Goal: Transaction & Acquisition: Purchase product/service

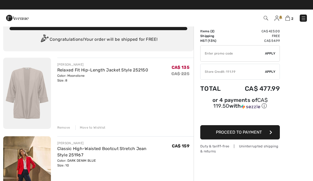
scroll to position [9, 0]
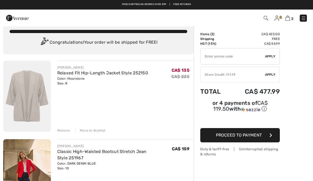
click at [13, 19] on img at bounding box center [17, 18] width 23 height 11
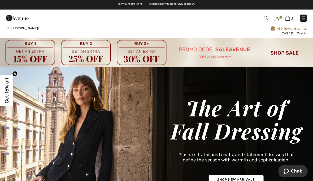
click at [264, 22] on div "2 Checkout" at bounding box center [221, 18] width 180 height 11
click at [268, 18] on img at bounding box center [266, 18] width 5 height 5
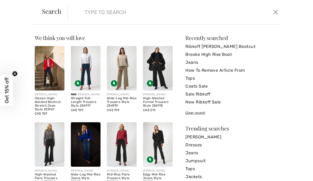
click at [129, 156] on img at bounding box center [122, 144] width 30 height 45
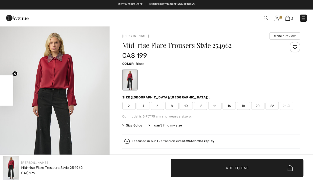
checkbox input "true"
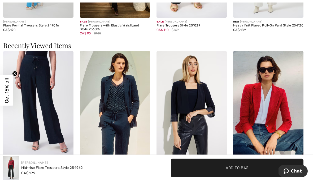
scroll to position [789, 0]
click at [33, 111] on img at bounding box center [38, 104] width 70 height 106
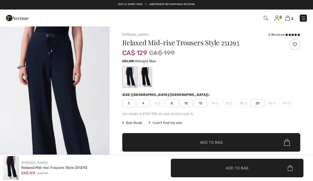
checkbox input "true"
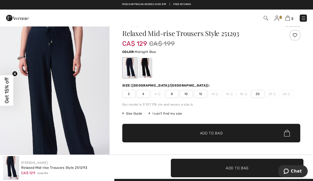
scroll to position [9, 0]
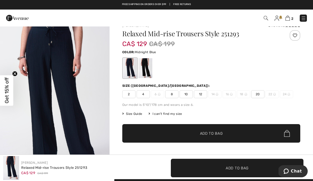
click at [189, 98] on div "Relaxed Mid-rise Trousers Style 251293 CA$ 129 CA$ 199 Color: Midnight Blue Siz…" at bounding box center [211, 104] width 178 height 149
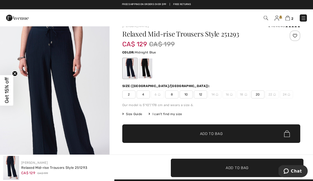
scroll to position [11, 0]
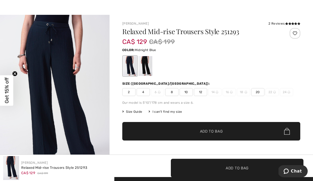
click at [189, 97] on div "Relaxed Mid-rise Trousers Style 251293 CA$ 129 CA$ 199 Color: Midnight Blue Siz…" at bounding box center [211, 102] width 178 height 149
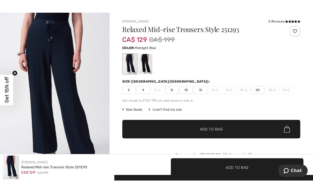
click at [212, 135] on span "✔ Added to Bag Add to Bag" at bounding box center [211, 130] width 178 height 19
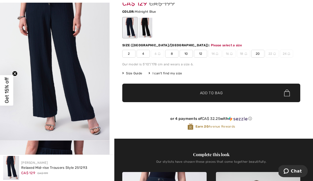
scroll to position [54, 0]
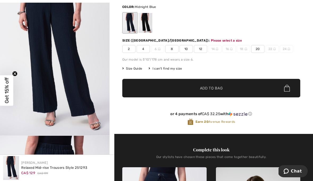
click at [188, 50] on span "10" at bounding box center [185, 49] width 13 height 8
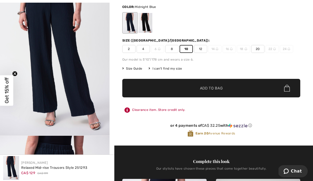
click at [211, 92] on span "✔ Added to Bag Add to Bag" at bounding box center [211, 88] width 178 height 19
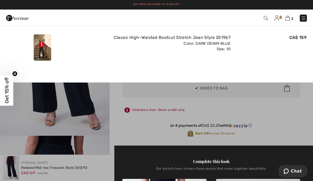
scroll to position [0, 0]
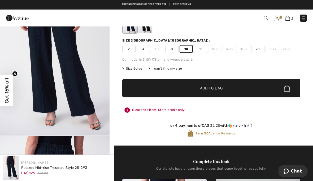
click at [139, 70] on span "Size Guide" at bounding box center [132, 68] width 20 height 5
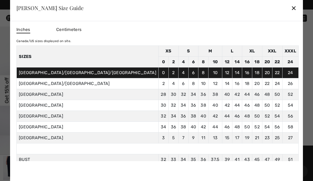
click at [177, 181] on div "Inches Centimeters Canada/US sizes displayed on site. Sizes XS S M L XL XXL XXX…" at bounding box center [156, 103] width 293 height 165
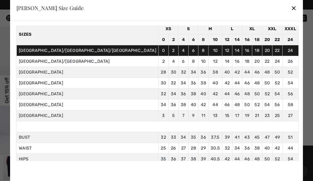
scroll to position [22, 0]
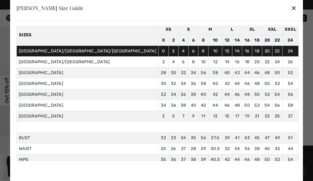
click at [291, 14] on div "✕" at bounding box center [294, 7] width 6 height 11
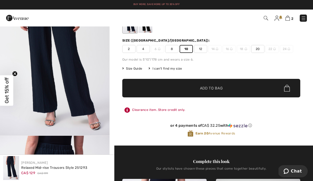
click at [172, 69] on div "I can't find my size" at bounding box center [164, 68] width 33 height 5
click at [175, 70] on div "I can't find my size" at bounding box center [164, 68] width 33 height 5
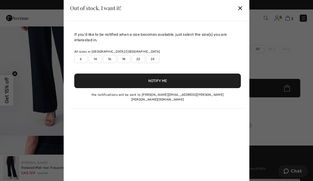
scroll to position [54, 0]
click at [241, 14] on div "✕" at bounding box center [240, 7] width 6 height 11
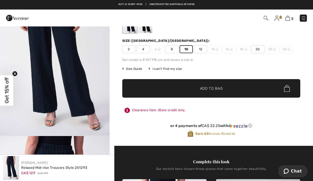
click at [241, 21] on span "2" at bounding box center [221, 18] width 172 height 7
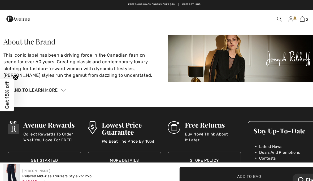
scroll to position [1264, 0]
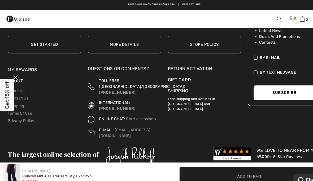
click at [159, 3] on link "Free shipping on orders over $99" at bounding box center [144, 5] width 44 height 4
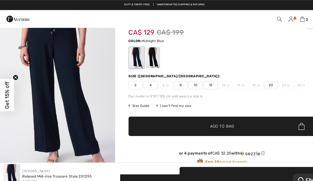
scroll to position [10, 0]
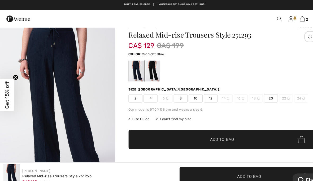
click at [137, 114] on span "Size Guide" at bounding box center [132, 113] width 20 height 5
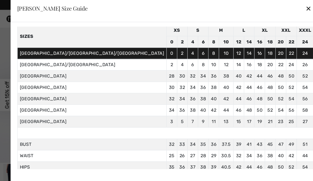
scroll to position [22, 0]
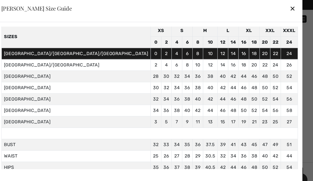
click at [291, 11] on div "✕" at bounding box center [294, 7] width 6 height 11
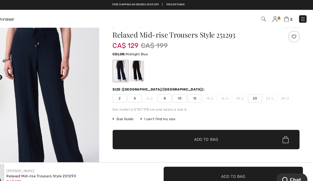
click at [232, 11] on div "2 Checkout 2 reviews" at bounding box center [156, 18] width 313 height 17
click at [264, 19] on img at bounding box center [266, 18] width 5 height 5
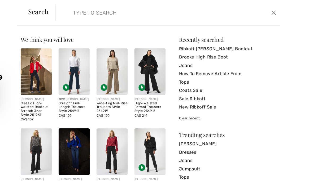
click at [81, 20] on input "search" at bounding box center [152, 12] width 143 height 16
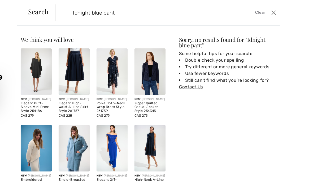
scroll to position [0, 0]
click at [89, 12] on input "Idnight blue pant" at bounding box center [152, 12] width 143 height 16
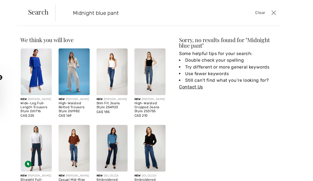
click at [120, 11] on input "Midnight blue pant" at bounding box center [152, 12] width 143 height 16
type input "Midnight blue pants"
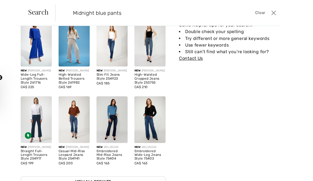
scroll to position [147, 0]
click at [91, 178] on link "View All Results" at bounding box center [104, 173] width 138 height 10
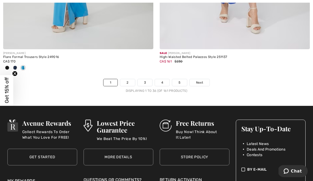
scroll to position [4618, 0]
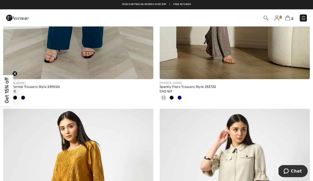
scroll to position [2764, 0]
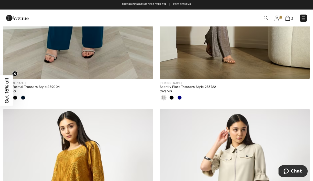
click at [293, 18] on span "2" at bounding box center [292, 19] width 2 height 4
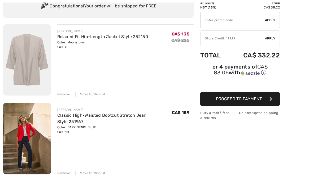
scroll to position [57, 0]
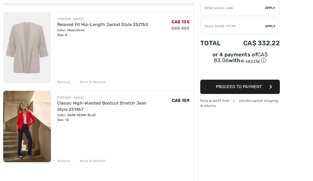
click at [38, 121] on img at bounding box center [27, 126] width 48 height 71
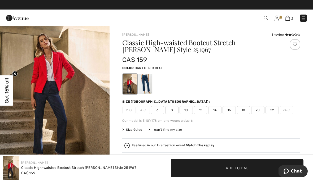
scroll to position [21, 0]
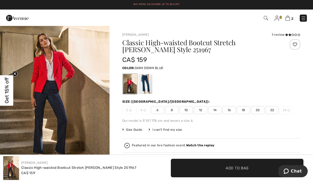
click at [81, 80] on img "1 / 5" at bounding box center [54, 87] width 109 height 164
click at [271, 18] on span "2" at bounding box center [221, 18] width 172 height 7
click at [265, 20] on img at bounding box center [266, 18] width 5 height 5
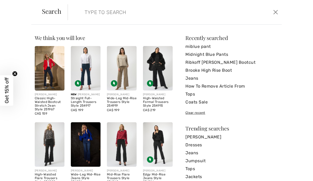
click at [94, 12] on input "search" at bounding box center [152, 12] width 143 height 16
click at [85, 13] on input "search" at bounding box center [152, 12] width 143 height 16
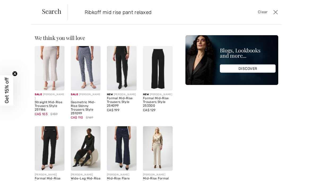
type input "Ribkoff mid rise pant relaxed"
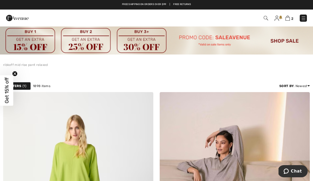
click at [265, 20] on img at bounding box center [266, 18] width 5 height 5
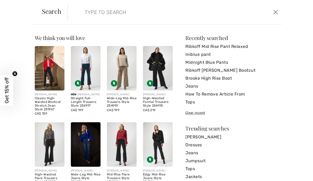
click at [85, 14] on input "search" at bounding box center [152, 12] width 143 height 16
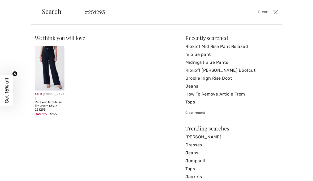
type input "#251293"
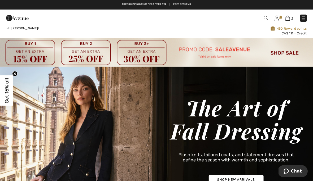
click at [268, 17] on img at bounding box center [266, 18] width 5 height 5
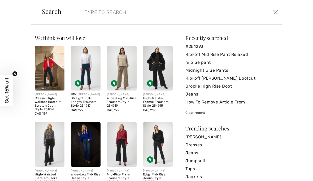
click at [82, 15] on input "search" at bounding box center [152, 12] width 143 height 16
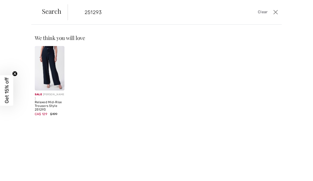
type input "251293"
click at [55, 60] on img at bounding box center [50, 68] width 30 height 45
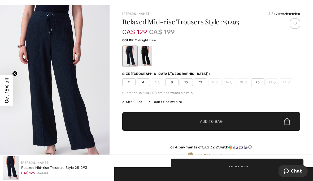
scroll to position [22, 0]
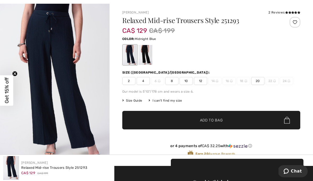
click at [147, 54] on div at bounding box center [145, 55] width 14 height 20
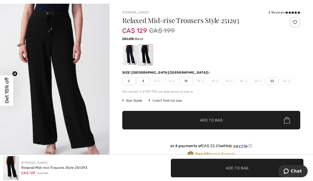
click at [187, 85] on div "Relaxed Mid-rise Trousers Style 251293 CA$ 129 CA$ 199 Color: Black Black Size …" at bounding box center [211, 91] width 178 height 149
click at [186, 84] on span "10" at bounding box center [185, 81] width 13 height 8
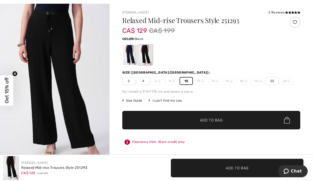
click at [213, 123] on span "Add to Bag" at bounding box center [211, 121] width 23 height 6
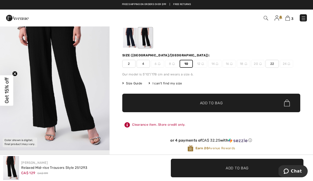
scroll to position [0, 0]
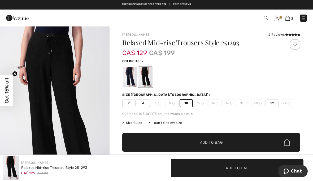
click at [265, 20] on img at bounding box center [266, 18] width 5 height 5
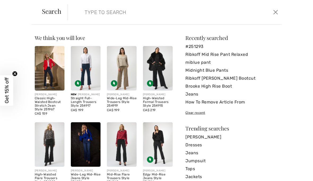
click at [84, 14] on input "search" at bounding box center [152, 12] width 143 height 16
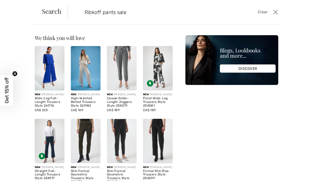
type input "Ribkoff pants sale"
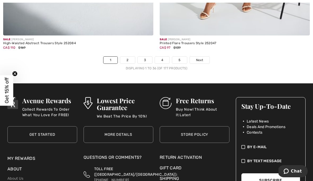
scroll to position [4650, 0]
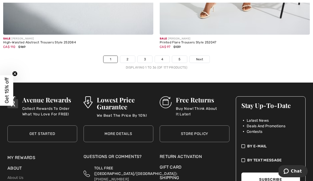
click at [184, 56] on link "5" at bounding box center [179, 59] width 15 height 7
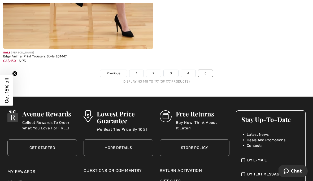
scroll to position [4329, 0]
click at [192, 70] on link "4" at bounding box center [188, 73] width 15 height 7
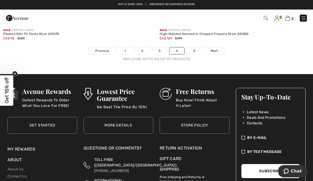
scroll to position [4660, 0]
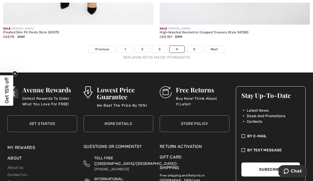
click at [163, 47] on link "3" at bounding box center [159, 49] width 15 height 7
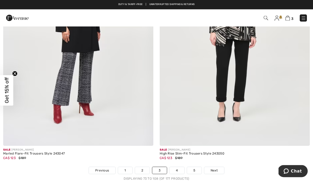
scroll to position [4486, 0]
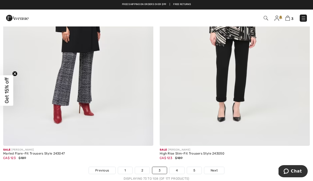
click at [78, 72] on img at bounding box center [78, 33] width 150 height 225
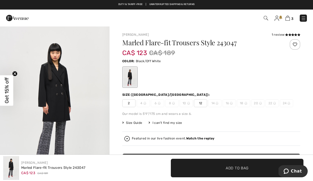
click at [209, 82] on div at bounding box center [211, 77] width 178 height 22
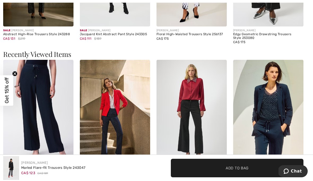
scroll to position [764, 0]
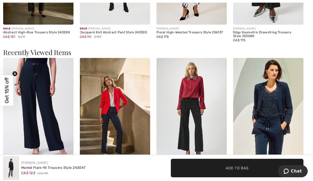
click at [49, 124] on img at bounding box center [38, 111] width 70 height 106
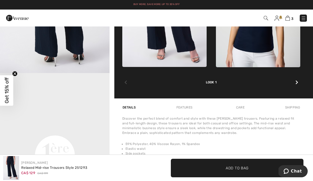
scroll to position [281, 0]
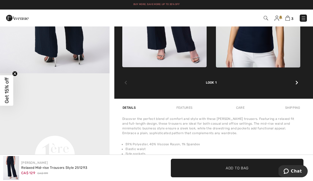
click at [289, 16] on img at bounding box center [287, 18] width 5 height 5
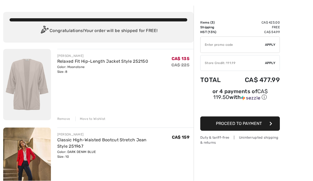
scroll to position [20, 0]
click at [65, 121] on div "Remove" at bounding box center [63, 119] width 13 height 5
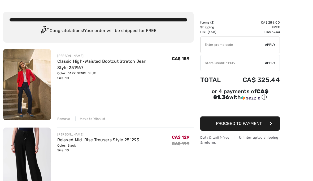
click at [93, 119] on div "Move to Wishlist" at bounding box center [90, 119] width 30 height 5
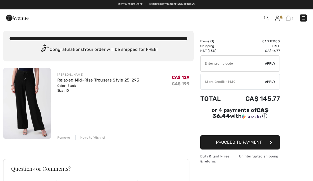
scroll to position [0, 0]
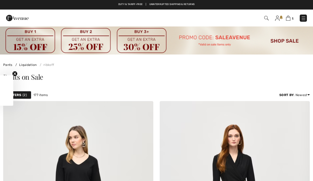
scroll to position [4660, 0]
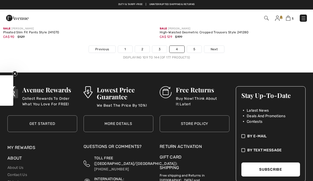
checkbox input "true"
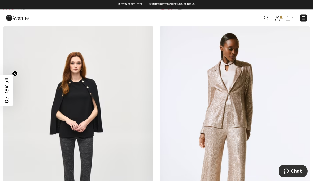
scroll to position [0, 0]
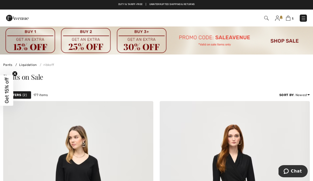
click at [292, 17] on span "1" at bounding box center [293, 19] width 2 height 4
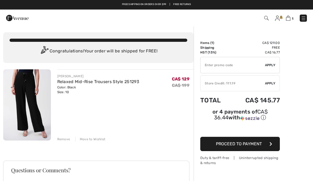
click at [220, 66] on input "TEXT" at bounding box center [232, 65] width 64 height 16
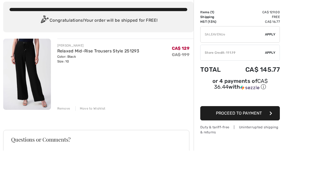
type input "SALEAVENUE"
click at [275, 63] on span "Apply" at bounding box center [270, 65] width 11 height 5
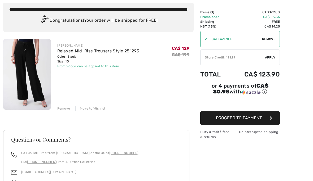
scroll to position [30, 0]
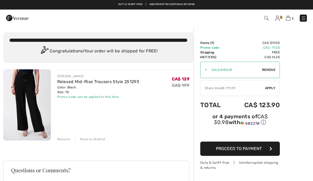
click at [268, 20] on img at bounding box center [266, 18] width 5 height 5
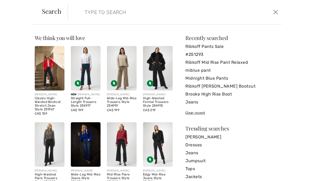
click at [53, 77] on img at bounding box center [50, 68] width 30 height 45
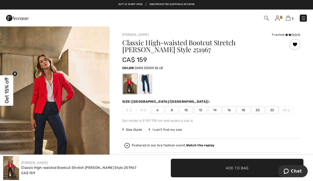
click at [188, 114] on div "Classic High-waisted Bootcut Stretch Jean Style 251967 CA$ 159 Color: DARK DENI…" at bounding box center [211, 127] width 178 height 177
click at [231, 171] on span "✔ Added to Bag Add to Bag" at bounding box center [237, 168] width 133 height 19
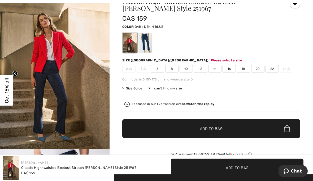
scroll to position [61, 0]
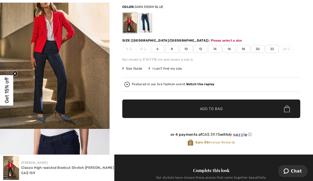
click at [188, 49] on span "10" at bounding box center [185, 49] width 13 height 8
click at [213, 113] on span "✔ Added to Bag Add to Bag" at bounding box center [211, 109] width 178 height 19
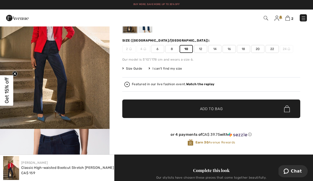
click at [301, 18] on img at bounding box center [303, 18] width 5 height 5
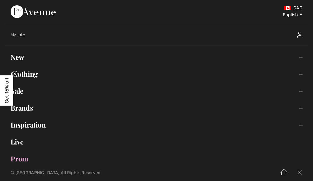
click at [288, 21] on select "English Français" at bounding box center [289, 14] width 28 height 16
click at [201, 38] on div "My Info" at bounding box center [159, 35] width 297 height 17
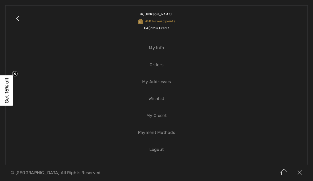
click at [20, 19] on link "Close submenu" at bounding box center [17, 21] width 13 height 21
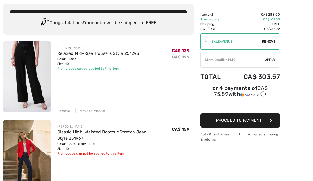
scroll to position [29, 0]
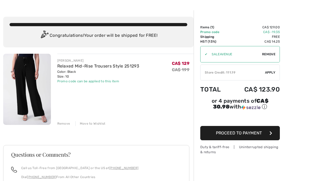
scroll to position [0, 0]
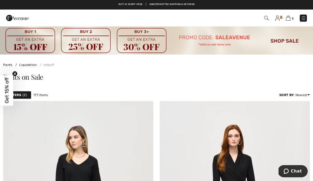
click at [268, 16] on img at bounding box center [266, 18] width 5 height 5
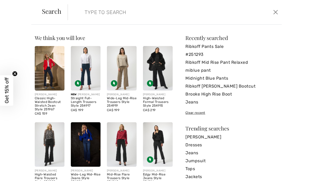
click at [90, 13] on input "search" at bounding box center [152, 12] width 143 height 16
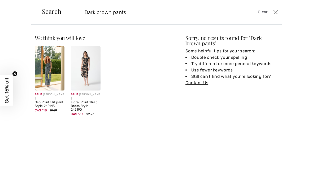
click at [140, 10] on input "Dark brown pants" at bounding box center [152, 12] width 143 height 16
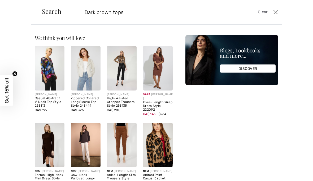
type input "Dark brown tops"
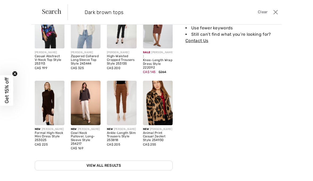
scroll to position [45, 0]
click at [118, 167] on link "View All Results" at bounding box center [104, 166] width 138 height 10
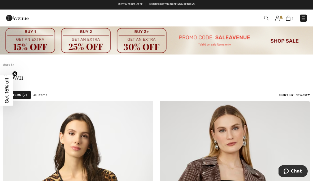
click at [271, 18] on span "1" at bounding box center [221, 18] width 172 height 7
click at [265, 22] on div "1 Checkout" at bounding box center [221, 18] width 180 height 11
click at [266, 18] on img at bounding box center [266, 18] width 5 height 5
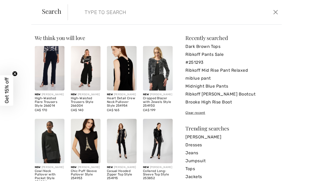
click at [95, 12] on input "search" at bounding box center [152, 12] width 143 height 16
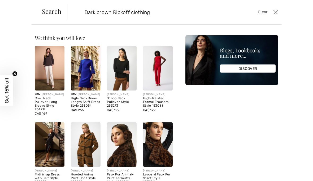
type input "Dark brown Ribkoff clothing"
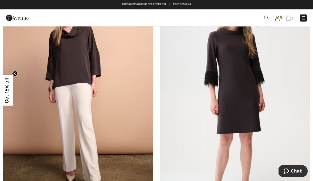
scroll to position [113, 0]
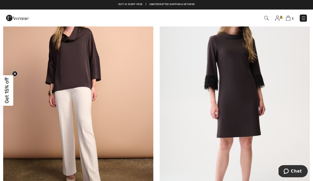
click at [268, 19] on img at bounding box center [266, 18] width 5 height 5
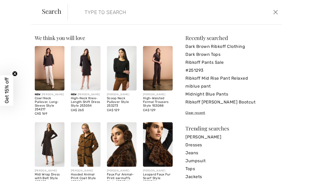
click at [236, 48] on link "Dark Brown Ribkoff Clothing" at bounding box center [231, 47] width 93 height 8
click at [246, 46] on link "Dark Brown Ribkoff Clothing" at bounding box center [231, 47] width 93 height 8
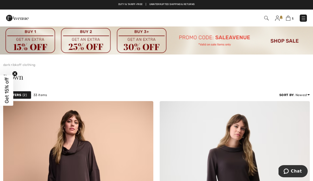
click at [266, 20] on img at bounding box center [266, 18] width 5 height 5
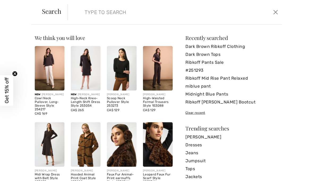
click at [93, 19] on input "search" at bounding box center [152, 12] width 143 height 16
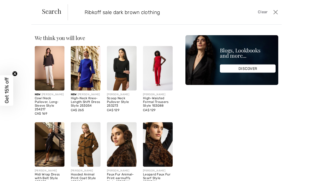
type input "Ribkoff sale dark brown clothing"
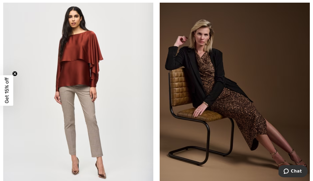
scroll to position [631, 0]
click at [214, 83] on img at bounding box center [235, 92] width 150 height 225
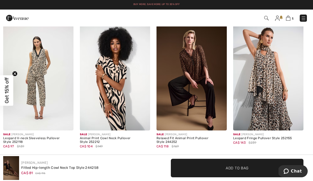
scroll to position [316, 0]
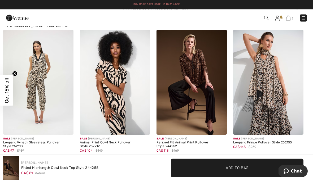
click at [199, 73] on img at bounding box center [191, 83] width 70 height 106
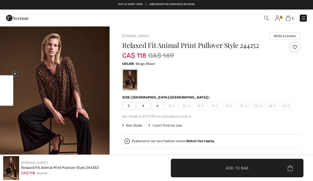
checkbox input "true"
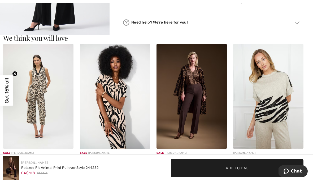
scroll to position [317, 0]
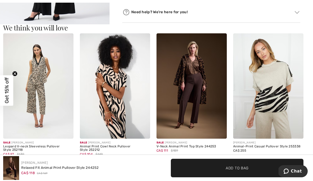
click at [195, 90] on img at bounding box center [191, 86] width 70 height 106
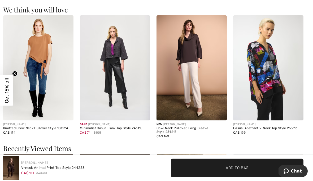
scroll to position [652, 0]
click at [117, 79] on img at bounding box center [115, 68] width 70 height 106
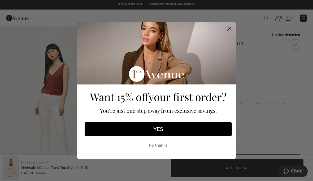
click at [232, 29] on circle "Close dialog" at bounding box center [229, 28] width 9 height 9
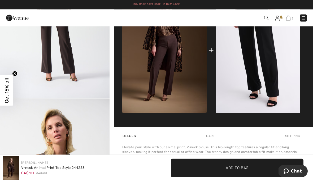
scroll to position [248, 0]
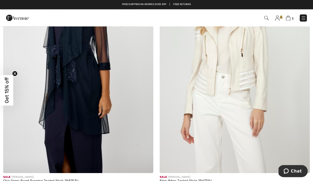
scroll to position [121, 0]
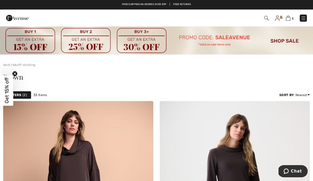
click at [267, 20] on img at bounding box center [266, 18] width 5 height 5
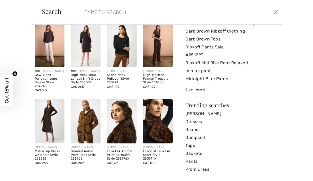
scroll to position [24, 0]
click at [220, 31] on link "Dark Brown Ribkoff Clothing" at bounding box center [231, 31] width 93 height 8
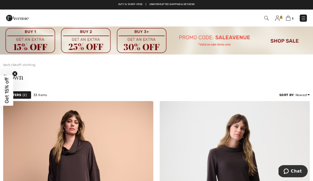
click at [43, 17] on div at bounding box center [66, 18] width 129 height 14
click at [266, 20] on img at bounding box center [266, 18] width 5 height 5
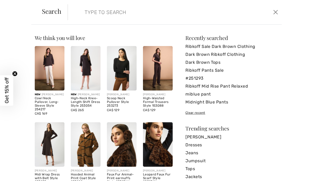
click at [91, 15] on input "search" at bounding box center [152, 12] width 143 height 16
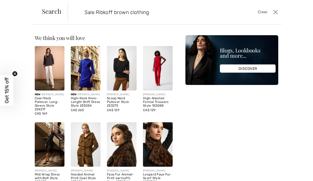
type input "Sale Ribkoff brown clothing"
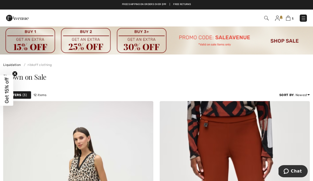
click at [265, 20] on img at bounding box center [266, 18] width 5 height 5
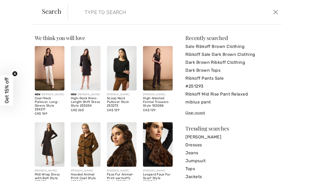
click at [103, 14] on input "search" at bounding box center [152, 12] width 143 height 16
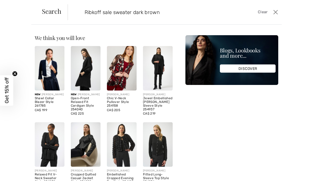
type input "Ribkoff sale sweater dark brown"
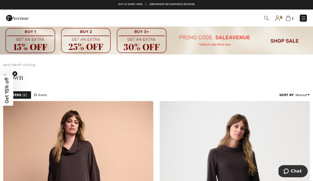
click at [272, 19] on span "1" at bounding box center [221, 18] width 172 height 7
click at [266, 18] on img at bounding box center [266, 18] width 5 height 5
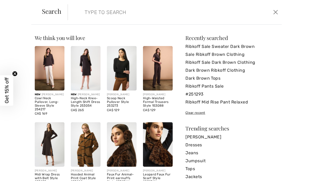
click at [93, 12] on input "search" at bounding box center [152, 12] width 143 height 16
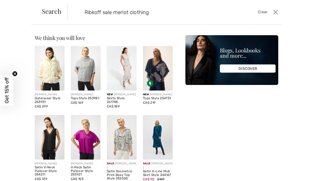
type input "Ribkoff sale merlot clothing"
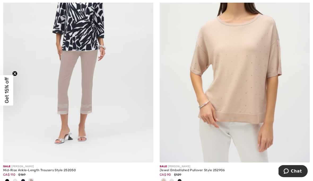
scroll to position [4566, 0]
click at [224, 134] on img at bounding box center [235, 50] width 150 height 225
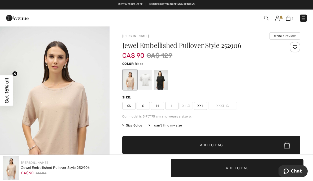
click at [161, 87] on div at bounding box center [161, 80] width 14 height 20
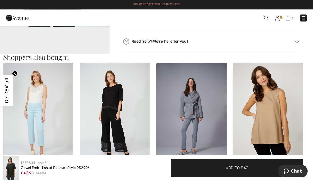
scroll to position [265, 0]
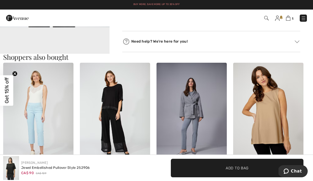
click at [64, 48] on video "Your browser does not support the video tag." at bounding box center [54, 55] width 109 height 55
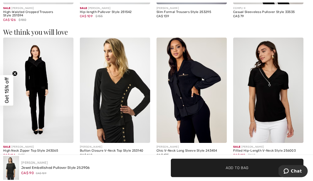
scroll to position [429, 0]
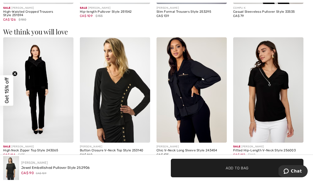
click at [40, 84] on img at bounding box center [38, 90] width 70 height 106
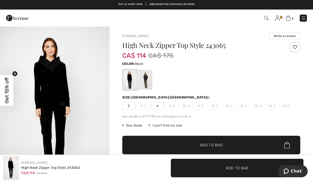
click at [149, 80] on div at bounding box center [145, 80] width 14 height 20
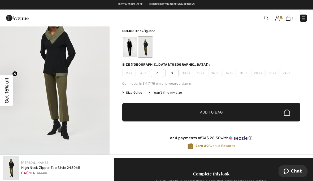
scroll to position [3, 0]
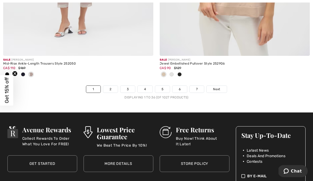
scroll to position [4672, 0]
click at [111, 86] on link "2" at bounding box center [110, 89] width 15 height 7
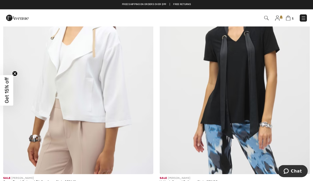
scroll to position [1162, 0]
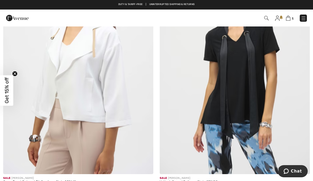
click at [199, 165] on img at bounding box center [235, 61] width 150 height 225
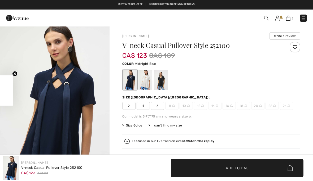
checkbox input "true"
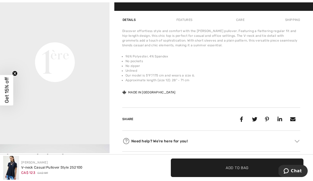
scroll to position [375, 0]
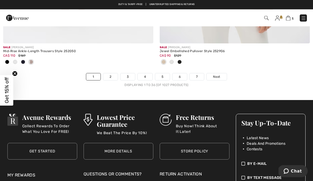
scroll to position [4684, 0]
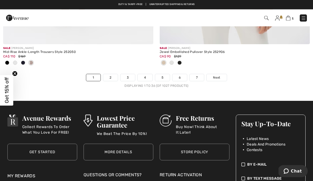
click at [111, 76] on link "2" at bounding box center [110, 78] width 15 height 7
click at [108, 75] on link "2" at bounding box center [110, 78] width 15 height 7
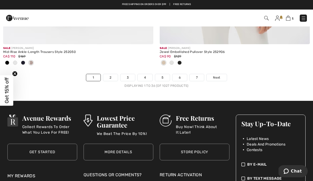
click at [100, 67] on div "Sale JOSEPH RIBKOFF Mid-Rise Ankle-Length Trousers Style 252050 CA$ 110 $169" at bounding box center [78, 59] width 150 height 30
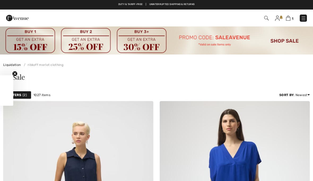
checkbox input "true"
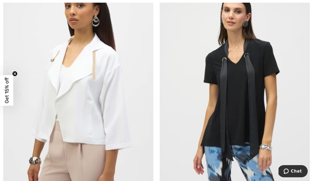
scroll to position [1166, 0]
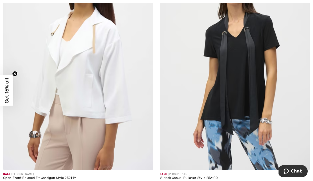
click at [47, 177] on div "Open-Front Relaxed Fit Cardigan Style 252149" at bounding box center [78, 179] width 150 height 4
click at [15, 179] on div "Open-Front Relaxed Fit Cardigan Style 252149" at bounding box center [78, 179] width 150 height 4
click at [84, 109] on img at bounding box center [78, 57] width 150 height 225
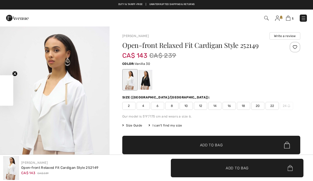
checkbox input "true"
click at [146, 85] on div at bounding box center [145, 80] width 14 height 20
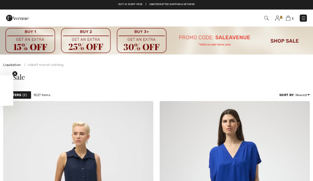
checkbox input "true"
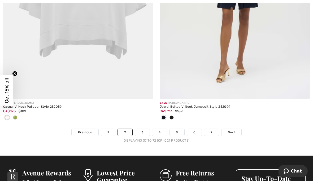
scroll to position [4603, 0]
click at [144, 130] on link "3" at bounding box center [142, 132] width 15 height 7
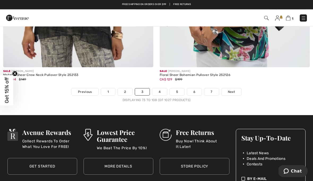
scroll to position [4591, 0]
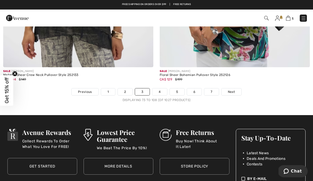
click at [160, 90] on link "4" at bounding box center [159, 92] width 15 height 7
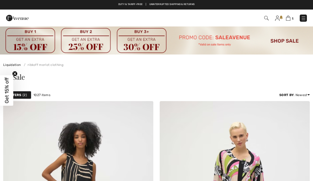
checkbox input "true"
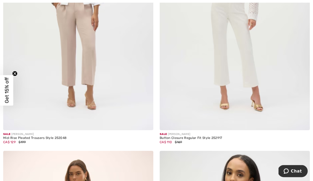
scroll to position [2485, 0]
click at [238, 20] on img at bounding box center [235, 17] width 150 height 225
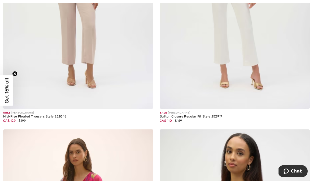
scroll to position [2509, 0]
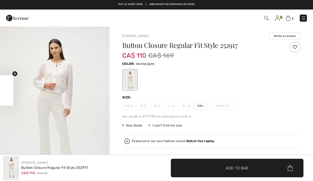
checkbox input "true"
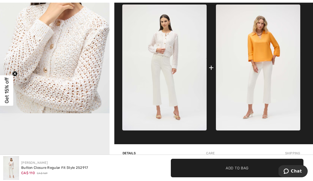
scroll to position [241, 0]
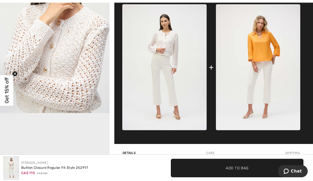
click at [213, 70] on div "+" at bounding box center [211, 68] width 5 height 12
click at [216, 72] on img at bounding box center [258, 67] width 84 height 126
click at [259, 52] on img at bounding box center [258, 67] width 84 height 126
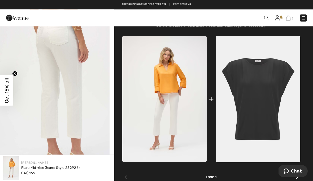
scroll to position [203, 0]
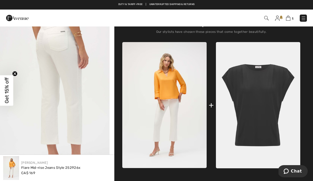
click at [251, 100] on img at bounding box center [258, 105] width 84 height 126
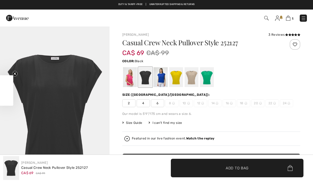
checkbox input "true"
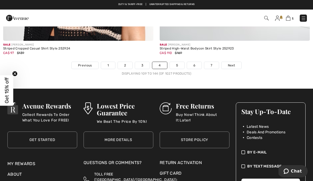
scroll to position [4602, 0]
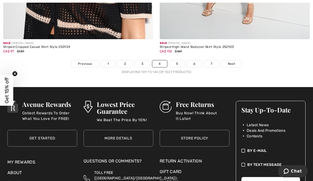
click at [178, 63] on link "5" at bounding box center [177, 63] width 15 height 7
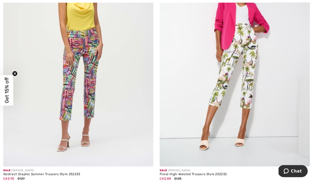
scroll to position [1144, 0]
click at [226, 37] on img at bounding box center [235, 54] width 150 height 225
click at [224, 70] on img at bounding box center [235, 54] width 150 height 225
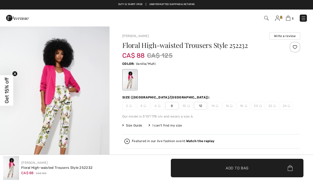
checkbox input "true"
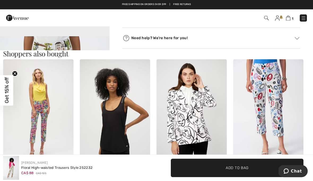
scroll to position [447, 0]
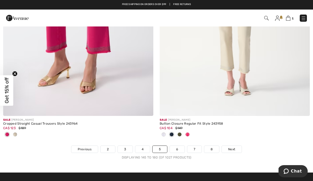
scroll to position [4498, 0]
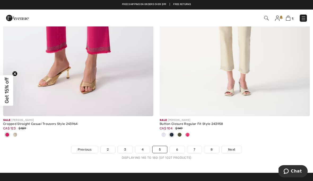
click at [180, 149] on link "6" at bounding box center [177, 149] width 15 height 7
click at [182, 146] on link "6" at bounding box center [177, 149] width 15 height 7
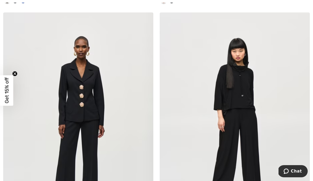
scroll to position [1110, 0]
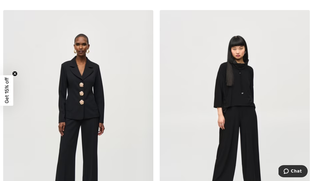
click at [236, 86] on img at bounding box center [235, 122] width 150 height 225
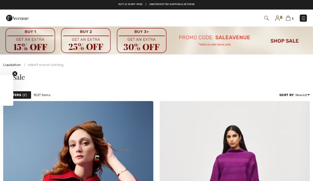
checkbox input "true"
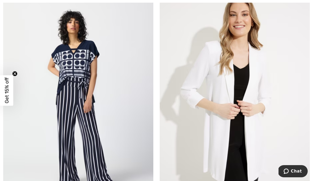
scroll to position [1938, 0]
click at [227, 85] on img at bounding box center [235, 99] width 150 height 225
click at [254, 58] on img at bounding box center [235, 99] width 150 height 225
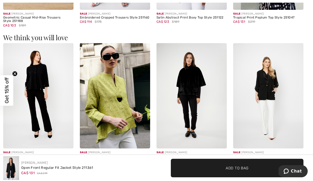
scroll to position [433, 0]
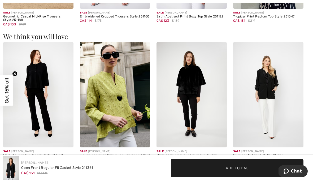
click at [37, 76] on img at bounding box center [38, 95] width 70 height 106
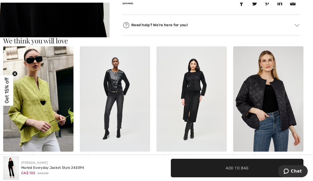
click at [196, 91] on img at bounding box center [191, 99] width 70 height 106
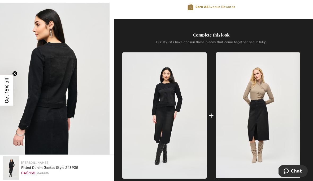
scroll to position [193, 0]
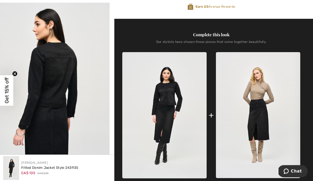
click at [213, 122] on div "+" at bounding box center [211, 115] width 178 height 126
click at [253, 95] on img at bounding box center [258, 115] width 84 height 126
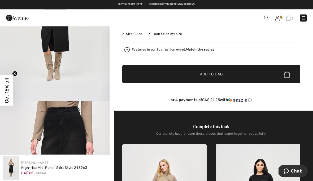
scroll to position [44, 0]
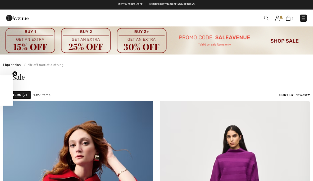
checkbox input "true"
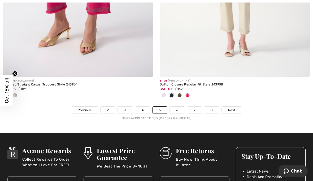
scroll to position [4538, 0]
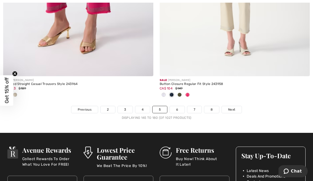
click at [180, 108] on link "6" at bounding box center [177, 109] width 15 height 7
click at [179, 106] on link "6" at bounding box center [177, 109] width 15 height 7
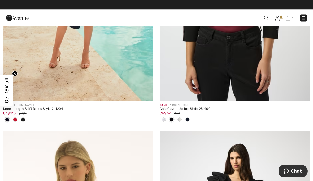
scroll to position [2303, 0]
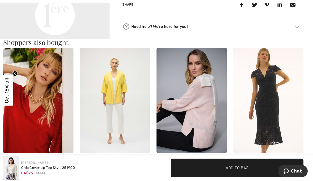
scroll to position [273, 0]
click at [36, 128] on img at bounding box center [38, 101] width 70 height 106
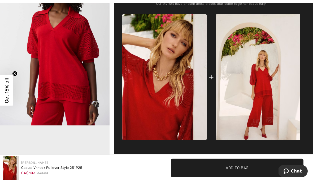
scroll to position [229, 0]
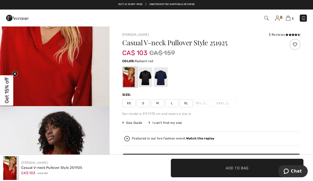
scroll to position [30, 0]
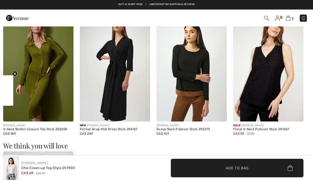
checkbox input "true"
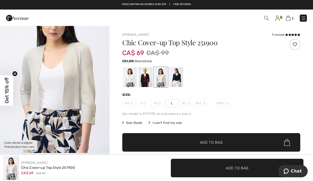
scroll to position [37, 0]
click at [129, 81] on div at bounding box center [130, 77] width 14 height 20
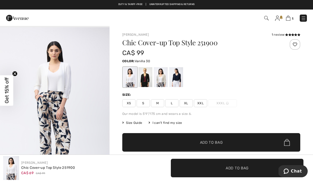
scroll to position [511, 0]
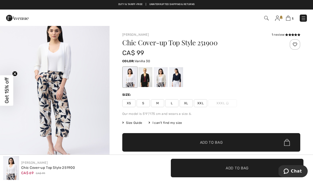
click at [141, 141] on span "✔ Added to Bag Add to Bag" at bounding box center [211, 142] width 178 height 19
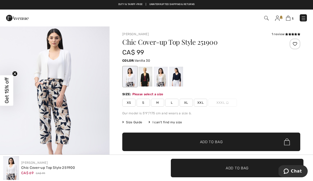
scroll to position [0, 0]
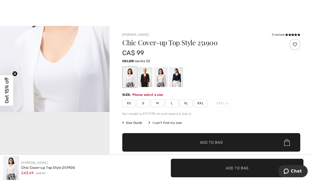
click at [118, 155] on div "Joseph Ribkoff Chic Cover-up Top Style 251900 CA$ 69 CA$ 99 ✔ Added to Bag Add …" at bounding box center [156, 168] width 313 height 27
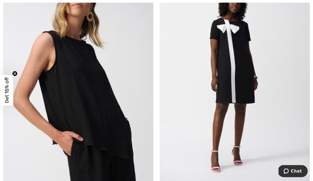
scroll to position [2721, 0]
click at [112, 152] on img at bounding box center [78, 80] width 150 height 225
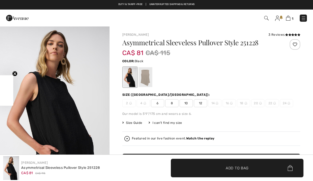
checkbox input "true"
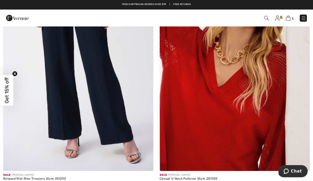
scroll to position [2998, 0]
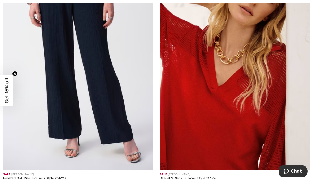
click at [68, 125] on img at bounding box center [78, 58] width 150 height 225
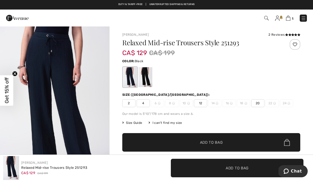
click at [147, 80] on div at bounding box center [145, 77] width 14 height 20
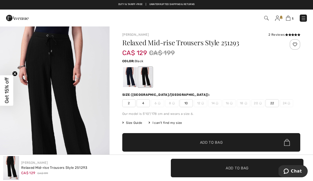
click at [211, 145] on span "Add to Bag" at bounding box center [211, 143] width 23 height 6
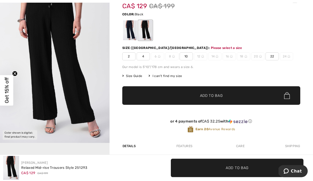
scroll to position [54, 0]
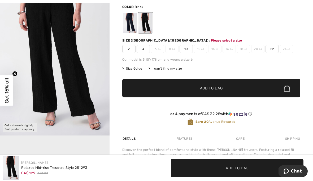
click at [208, 92] on span "✔ Added to Bag Add to Bag" at bounding box center [211, 88] width 178 height 19
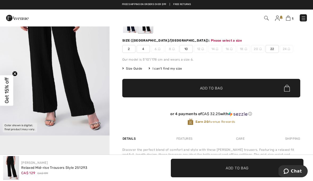
click at [187, 52] on span "10" at bounding box center [185, 49] width 13 height 8
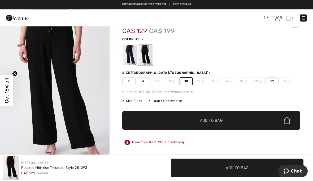
scroll to position [19, 0]
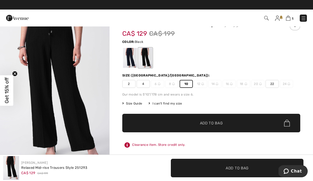
click at [213, 124] on span "Add to Bag" at bounding box center [211, 124] width 23 height 6
click at [290, 20] on img at bounding box center [287, 18] width 5 height 5
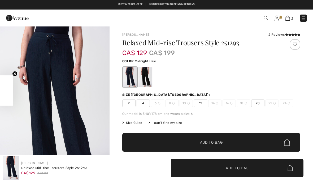
checkbox input "true"
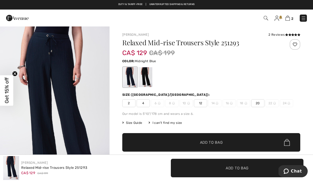
click at [14, 17] on img at bounding box center [17, 18] width 23 height 11
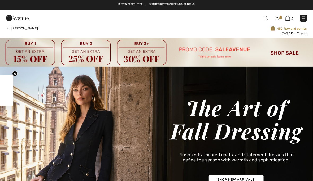
checkbox input "true"
click at [292, 17] on span "2" at bounding box center [292, 19] width 2 height 4
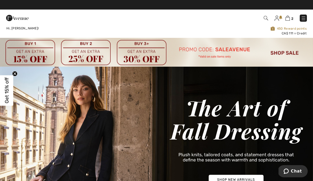
click at [265, 18] on img at bounding box center [266, 18] width 5 height 5
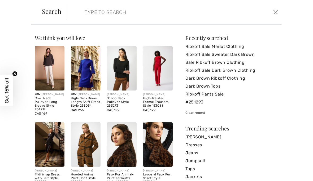
click at [94, 10] on input "search" at bounding box center [152, 12] width 143 height 16
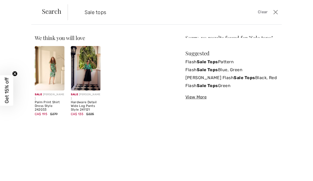
type input "Sale tops"
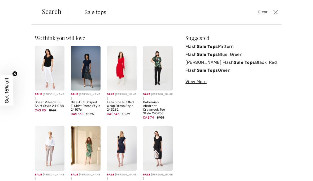
click at [198, 84] on div "View More" at bounding box center [231, 82] width 93 height 6
click at [239, 64] on strong "Sale Tops" at bounding box center [244, 62] width 21 height 5
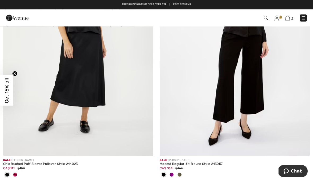
scroll to position [429, 0]
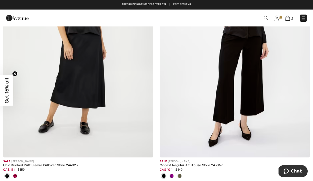
click at [183, 178] on div at bounding box center [180, 176] width 8 height 9
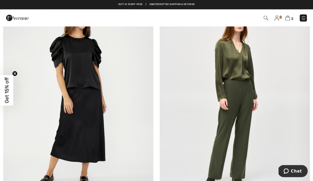
scroll to position [358, 0]
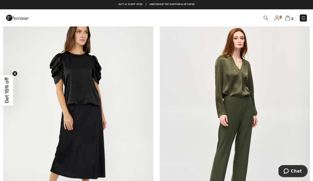
click at [242, 84] on img at bounding box center [235, 116] width 150 height 225
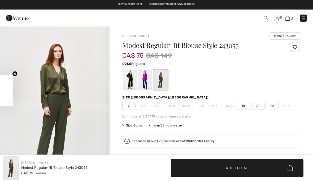
checkbox input "true"
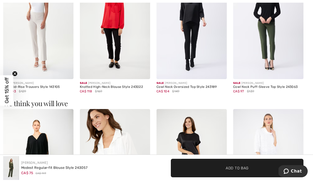
scroll to position [381, 0]
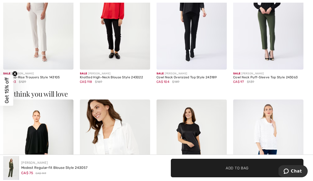
click at [186, 82] on div "CA$ 104 $149" at bounding box center [191, 82] width 70 height 5
click at [196, 50] on img at bounding box center [191, 17] width 70 height 106
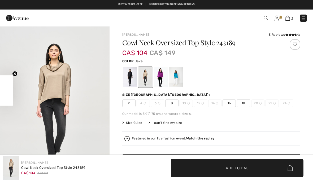
checkbox input "true"
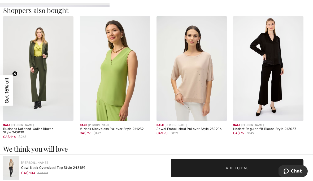
scroll to position [520, 0]
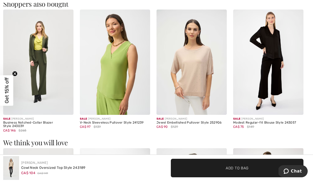
click at [38, 69] on img at bounding box center [38, 63] width 70 height 106
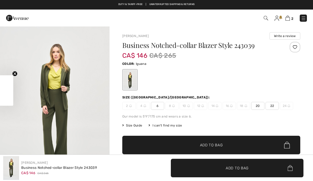
checkbox input "true"
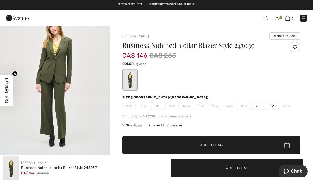
click at [112, 122] on div "Joseph Ribkoff Write a review Business Notched-collar Blazer Style 243039 CA$ 1…" at bounding box center [210, 177] width 203 height 302
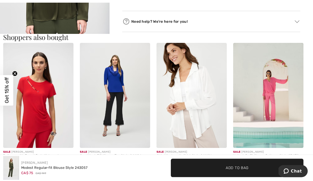
scroll to position [303, 0]
click at [118, 92] on img at bounding box center [115, 96] width 70 height 106
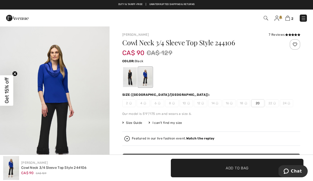
click at [133, 77] on div at bounding box center [130, 77] width 14 height 20
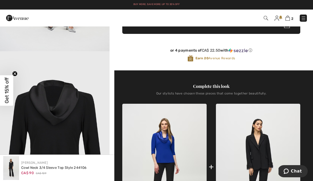
scroll to position [128, 0]
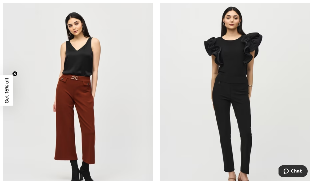
scroll to position [883, 0]
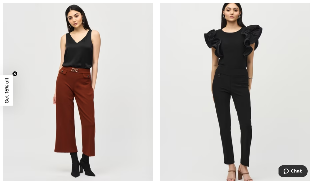
click at [69, 46] on img at bounding box center [78, 91] width 150 height 225
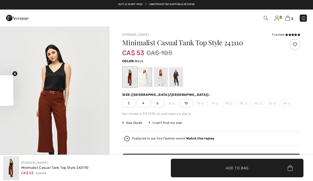
checkbox input "true"
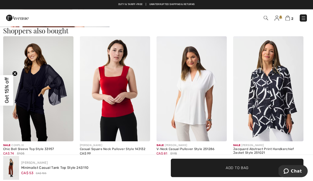
scroll to position [287, 0]
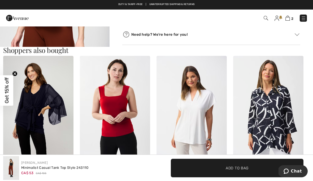
click at [121, 109] on img at bounding box center [115, 109] width 70 height 106
click at [116, 133] on img at bounding box center [115, 109] width 70 height 106
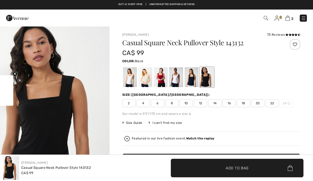
checkbox input "true"
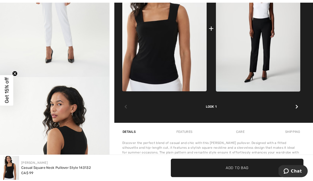
scroll to position [277, 0]
click at [221, 38] on img at bounding box center [258, 28] width 84 height 126
click at [256, 26] on img at bounding box center [258, 28] width 84 height 126
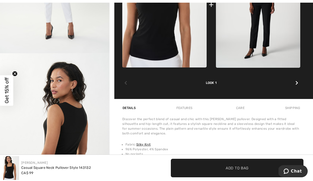
click at [214, 10] on div "+" at bounding box center [211, 4] width 178 height 126
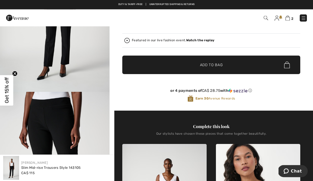
scroll to position [69, 0]
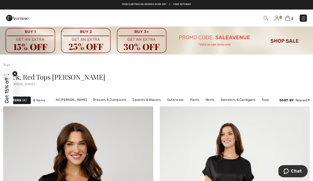
click at [178, 100] on link "Outerwear" at bounding box center [175, 100] width 22 height 7
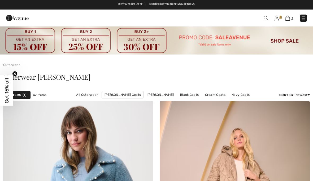
checkbox input "true"
click at [267, 18] on img at bounding box center [266, 18] width 5 height 5
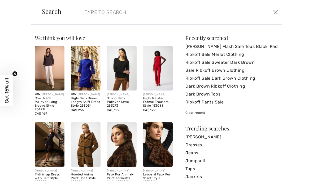
click at [82, 11] on input "search" at bounding box center [152, 12] width 143 height 16
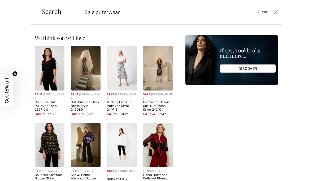
type input "Sale outerwear"
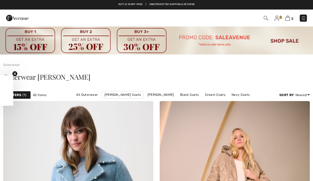
checkbox input "true"
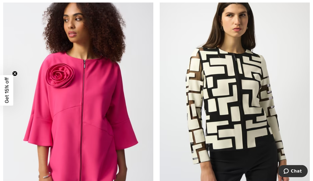
scroll to position [3733, 0]
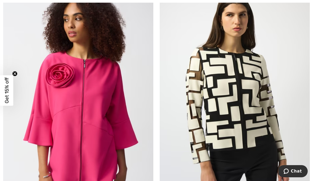
click at [241, 96] on img at bounding box center [235, 92] width 150 height 225
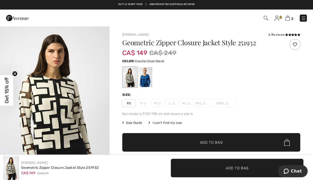
click at [149, 81] on div at bounding box center [145, 77] width 14 height 20
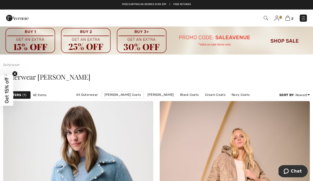
click at [229, 96] on link "Navy Coats" at bounding box center [240, 94] width 23 height 7
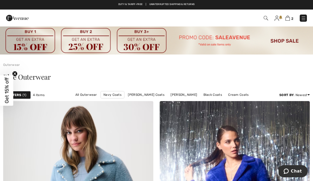
click at [10, 16] on img at bounding box center [17, 18] width 23 height 11
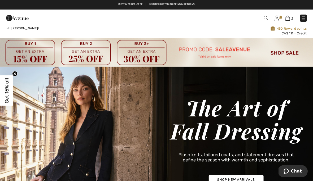
click at [11, 16] on img at bounding box center [17, 18] width 23 height 11
click at [268, 18] on img at bounding box center [266, 18] width 5 height 5
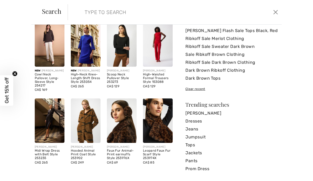
scroll to position [24, 0]
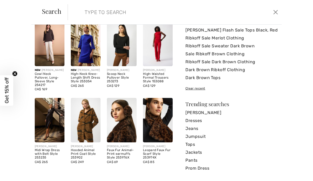
click at [232, 31] on link "[PERSON_NAME] Flash Sale Tops Black, Red" at bounding box center [231, 30] width 93 height 8
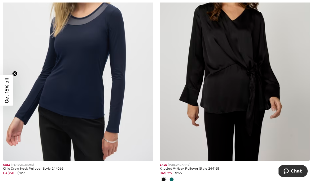
scroll to position [170, 0]
click at [43, 170] on div "Chic Crew Neck Pullover Style 244066" at bounding box center [78, 169] width 150 height 4
click at [105, 126] on img at bounding box center [78, 48] width 150 height 225
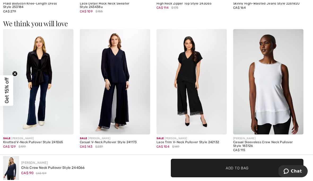
scroll to position [458, 0]
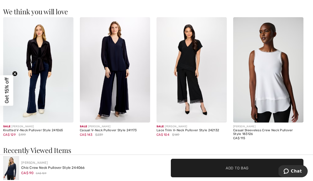
click at [50, 88] on img at bounding box center [38, 70] width 70 height 106
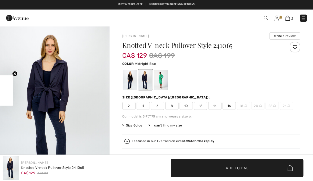
checkbox input "true"
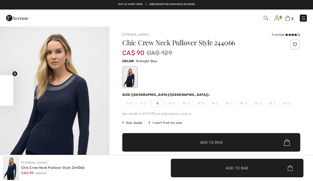
scroll to position [482, 0]
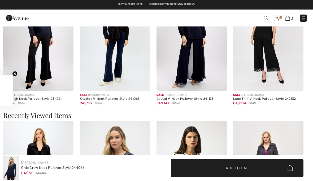
checkbox input "true"
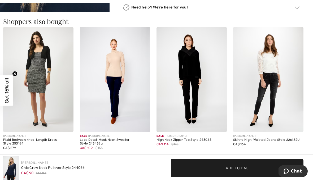
scroll to position [308, 0]
click at [117, 74] on img at bounding box center [115, 80] width 70 height 106
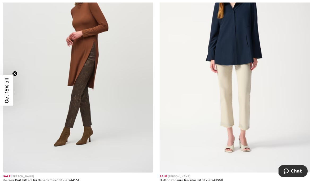
scroll to position [414, 0]
click at [91, 33] on img at bounding box center [78, 60] width 150 height 225
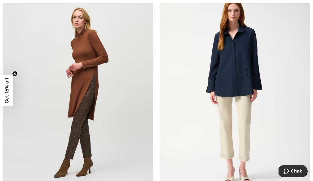
scroll to position [386, 0]
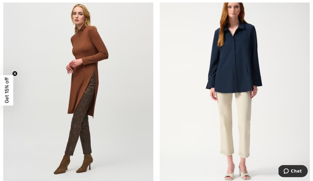
click at [239, 67] on img at bounding box center [235, 88] width 150 height 225
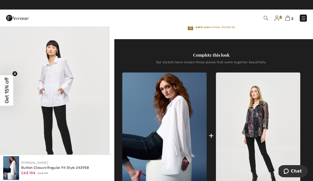
scroll to position [99, 0]
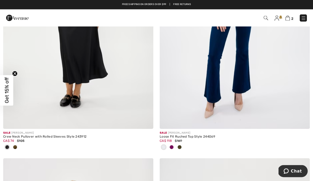
scroll to position [967, 0]
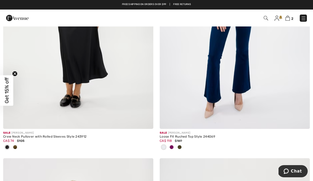
click at [83, 74] on img at bounding box center [78, 16] width 150 height 225
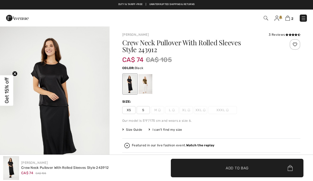
checkbox input "true"
click at [148, 85] on div at bounding box center [145, 84] width 14 height 20
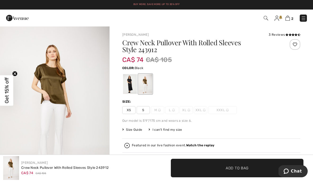
click at [132, 84] on div at bounding box center [130, 84] width 14 height 20
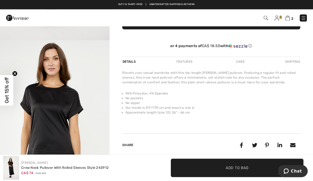
scroll to position [135, 0]
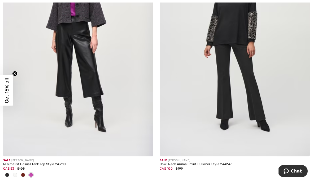
scroll to position [1194, 0]
click at [121, 126] on img at bounding box center [78, 44] width 150 height 225
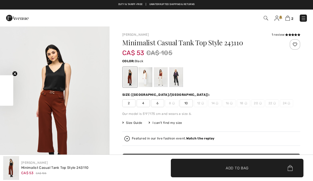
checkbox input "true"
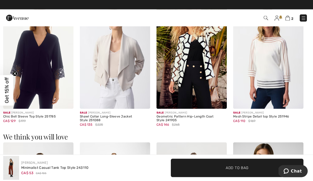
scroll to position [339, 0]
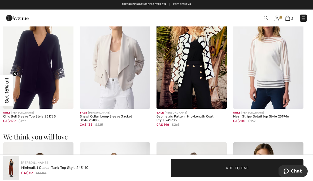
click at [271, 65] on img at bounding box center [268, 57] width 70 height 106
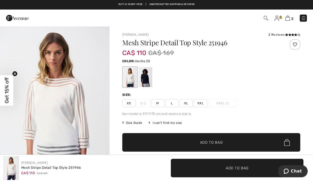
click at [150, 78] on div at bounding box center [145, 77] width 14 height 20
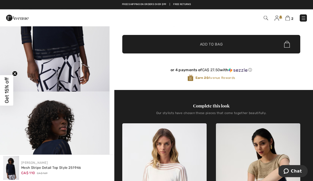
scroll to position [50, 0]
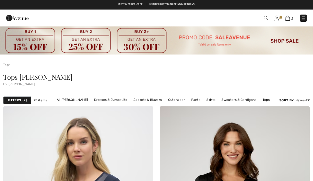
scroll to position [1218, 0]
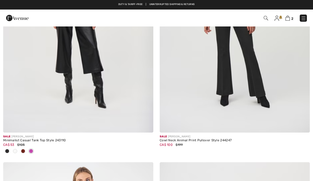
checkbox input "true"
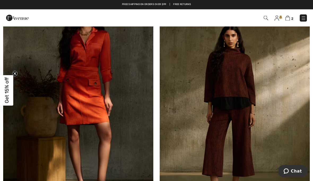
scroll to position [2190, 0]
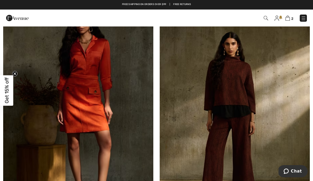
click at [223, 80] on img at bounding box center [235, 107] width 150 height 225
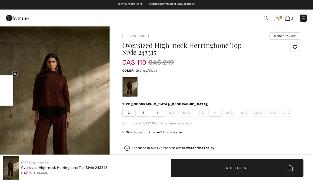
checkbox input "true"
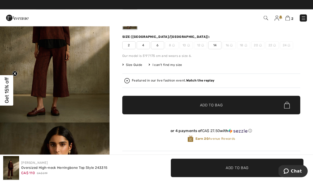
scroll to position [68, 0]
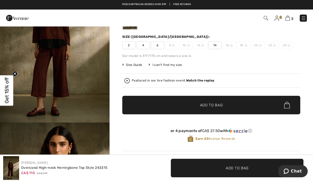
click at [201, 80] on strong "Watch the replay" at bounding box center [200, 81] width 28 height 4
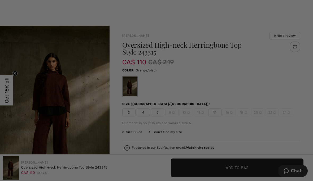
scroll to position [0, 0]
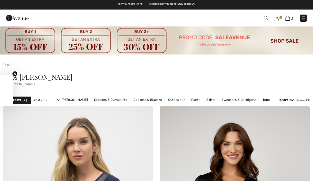
scroll to position [2190, 0]
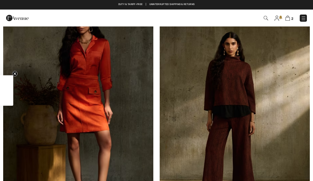
checkbox input "true"
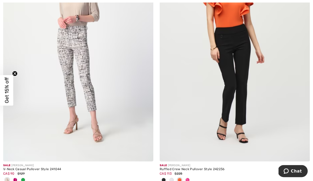
scroll to position [2749, 0]
click at [85, 60] on img at bounding box center [78, 49] width 150 height 225
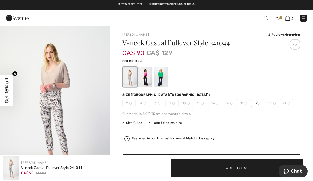
click at [148, 78] on div at bounding box center [145, 77] width 14 height 20
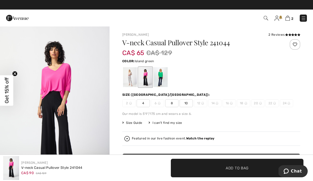
click at [164, 76] on div at bounding box center [161, 77] width 14 height 20
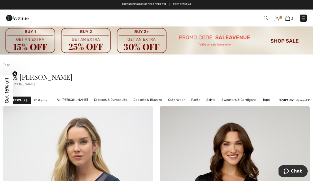
click at [265, 20] on img at bounding box center [266, 18] width 5 height 5
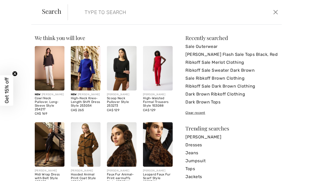
scroll to position [-1, 0]
click at [91, 17] on input "search" at bounding box center [152, 12] width 143 height 16
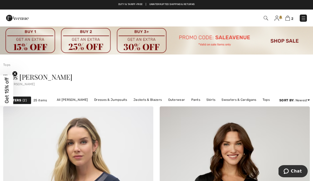
click at [304, 21] on img at bounding box center [303, 18] width 5 height 5
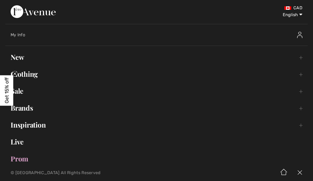
click at [30, 109] on link "Brands Open submenu" at bounding box center [156, 108] width 302 height 12
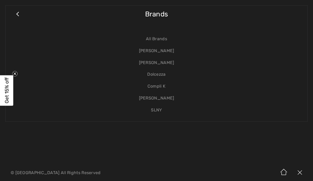
click at [162, 89] on link "Compli K" at bounding box center [156, 87] width 291 height 12
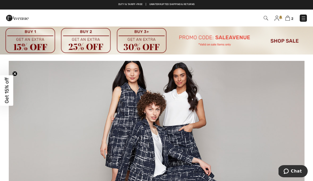
click at [267, 20] on img at bounding box center [266, 18] width 5 height 5
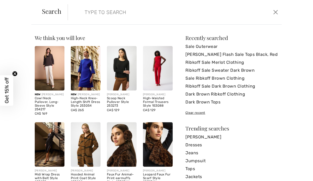
click at [85, 16] on input "search" at bounding box center [152, 12] width 143 height 16
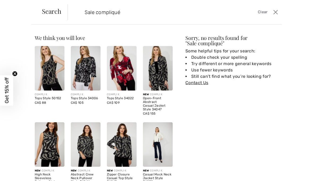
click at [121, 11] on input "Sale compliqué" at bounding box center [152, 12] width 143 height 16
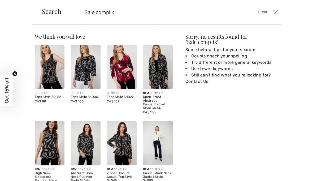
scroll to position [1, 0]
click at [123, 10] on input "Sale complik" at bounding box center [152, 12] width 143 height 16
type input "Sale compli k"
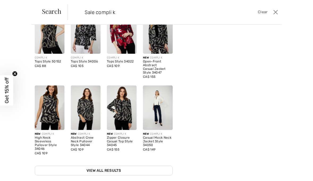
scroll to position [37, 0]
click at [110, 166] on link "View All Results" at bounding box center [104, 171] width 138 height 10
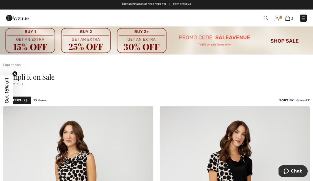
click at [267, 19] on img at bounding box center [266, 18] width 5 height 5
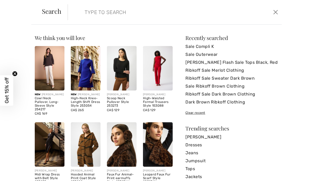
click at [109, 15] on input "search" at bounding box center [152, 12] width 143 height 16
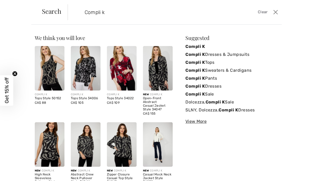
type input "Compli k"
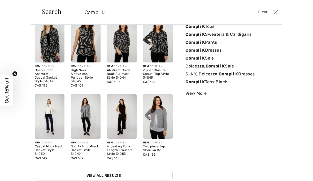
scroll to position [29, 0]
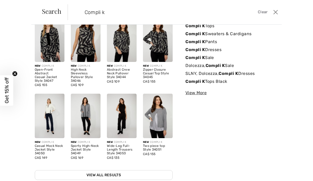
click at [212, 58] on link "Compli K Sale" at bounding box center [231, 58] width 93 height 8
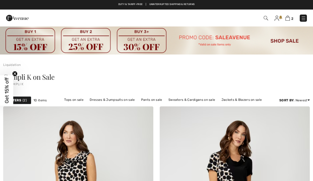
checkbox input "true"
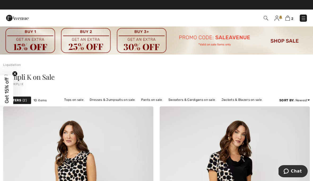
click at [190, 101] on link "Sweaters & Cardigans on sale" at bounding box center [192, 100] width 52 height 7
click at [182, 101] on link "Sweaters & Cardigans on sale" at bounding box center [192, 100] width 52 height 7
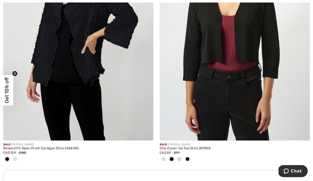
scroll to position [1442, 0]
click at [79, 122] on img at bounding box center [78, 28] width 150 height 225
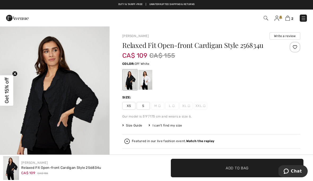
click at [148, 83] on div at bounding box center [145, 80] width 14 height 20
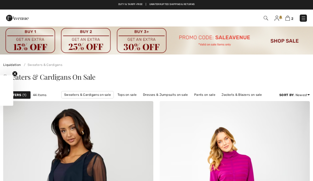
scroll to position [1466, 0]
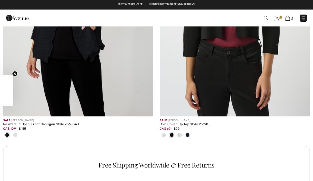
checkbox input "true"
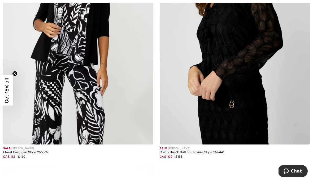
scroll to position [2752, 0]
click at [242, 70] on img at bounding box center [235, 32] width 150 height 225
click at [254, 31] on img at bounding box center [235, 32] width 150 height 225
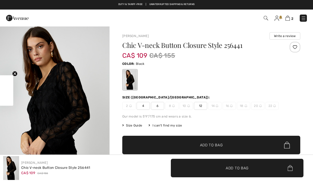
checkbox input "true"
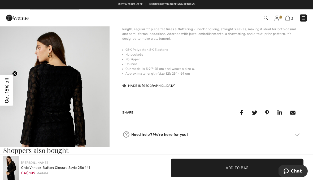
scroll to position [170, 0]
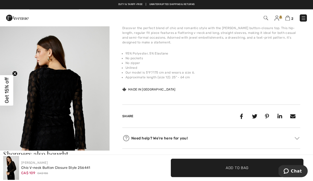
click at [60, 119] on img "2 / 5" at bounding box center [54, 103] width 109 height 164
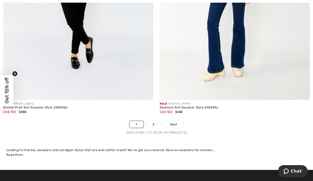
scroll to position [4588, 0]
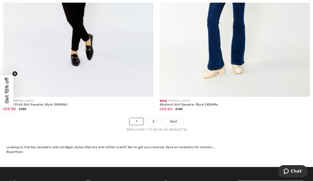
click at [156, 121] on link "2" at bounding box center [153, 121] width 15 height 7
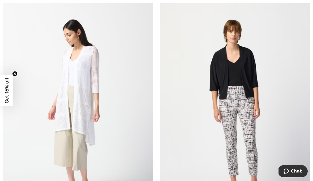
scroll to position [351, 0]
click at [225, 79] on img at bounding box center [235, 108] width 150 height 225
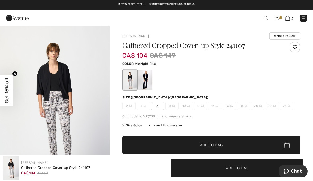
click at [147, 81] on div at bounding box center [145, 80] width 14 height 20
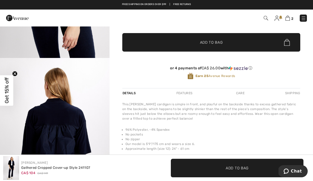
scroll to position [103, 0]
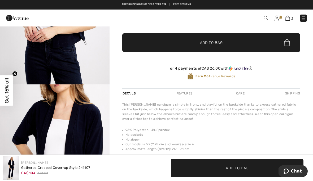
click at [122, 103] on div "Joseph Ribkoff Write a review Gathered Cropped Cover-up Style 241107 CA$ 104 CA…" at bounding box center [210, 72] width 203 height 299
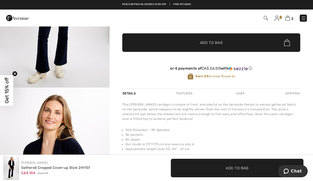
scroll to position [0, 0]
click at [68, 169] on img "2 / 4" at bounding box center [54, 170] width 109 height 164
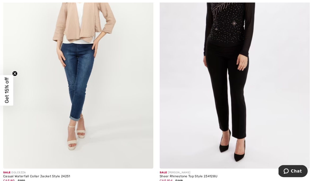
scroll to position [658, 0]
click at [263, 56] on img at bounding box center [235, 56] width 150 height 225
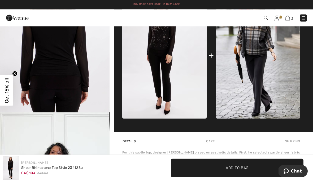
scroll to position [227, 0]
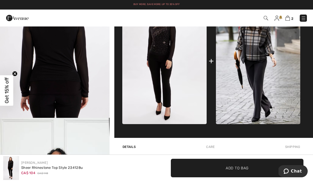
click at [247, 60] on img at bounding box center [258, 61] width 84 height 126
click at [214, 68] on div "+" at bounding box center [211, 61] width 178 height 126
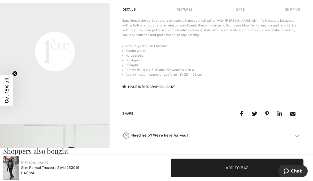
scroll to position [385, 0]
click at [238, 102] on div "Share" at bounding box center [211, 112] width 178 height 28
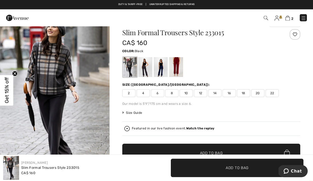
scroll to position [10, 0]
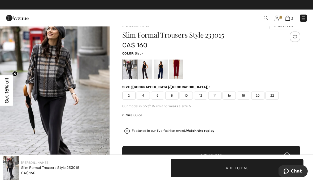
click at [164, 71] on div at bounding box center [161, 70] width 14 height 20
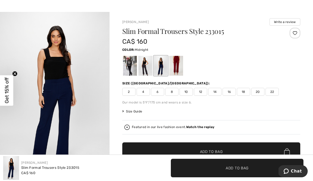
scroll to position [14, 0]
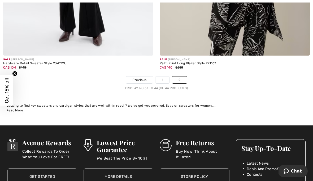
scroll to position [1027, 0]
